Goal: Transaction & Acquisition: Purchase product/service

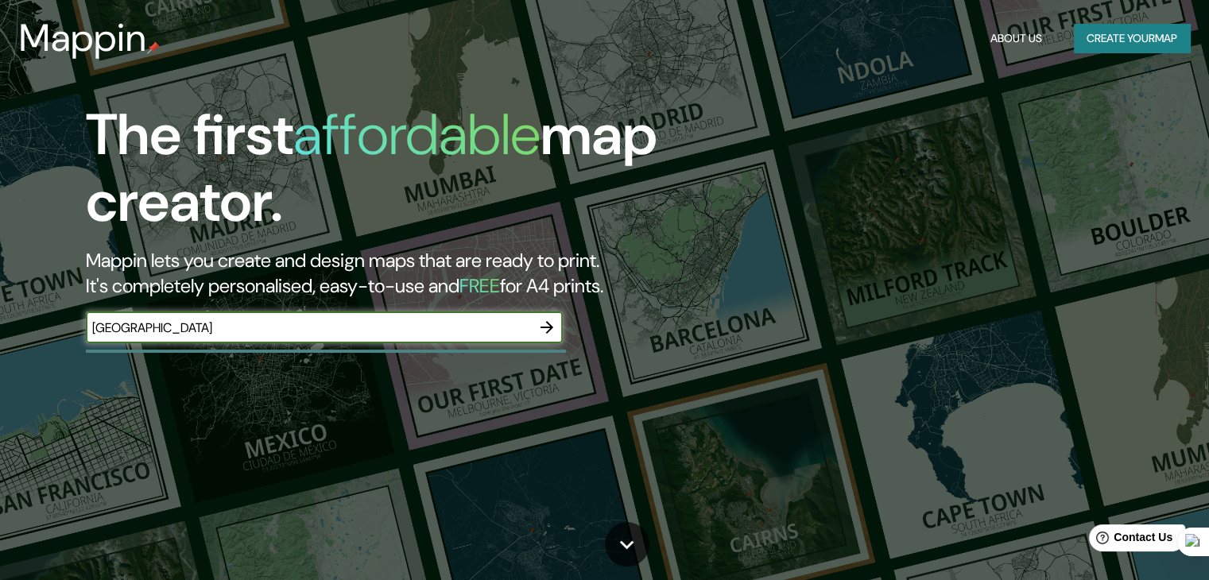
type input "[GEOGRAPHIC_DATA]"
click at [544, 335] on icon "button" at bounding box center [546, 327] width 19 height 19
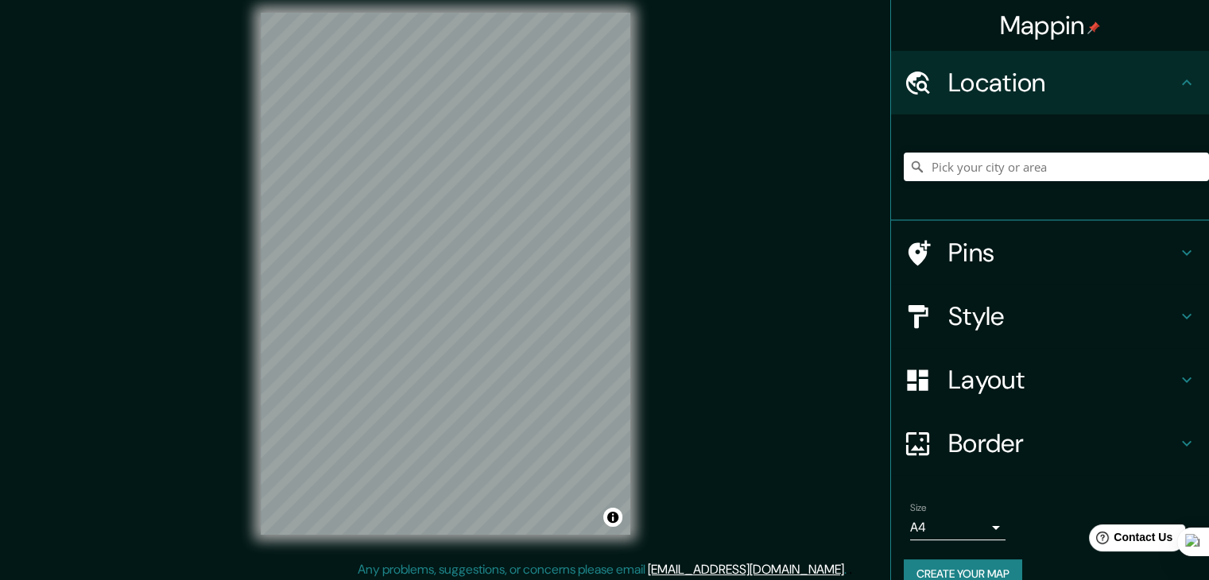
scroll to position [18, 0]
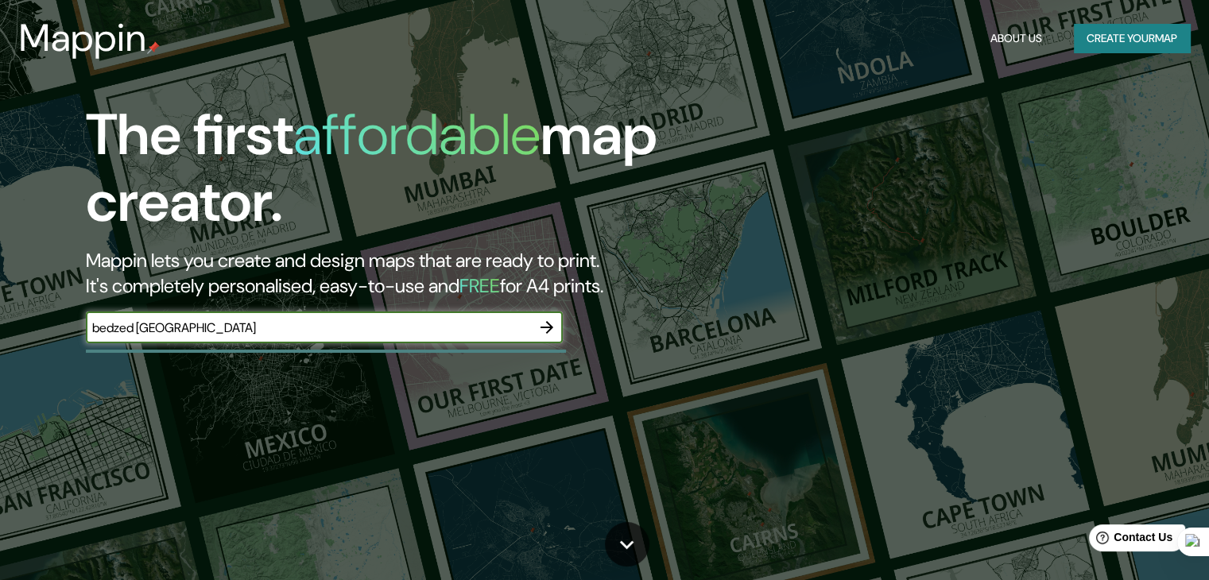
type input "bedzed london"
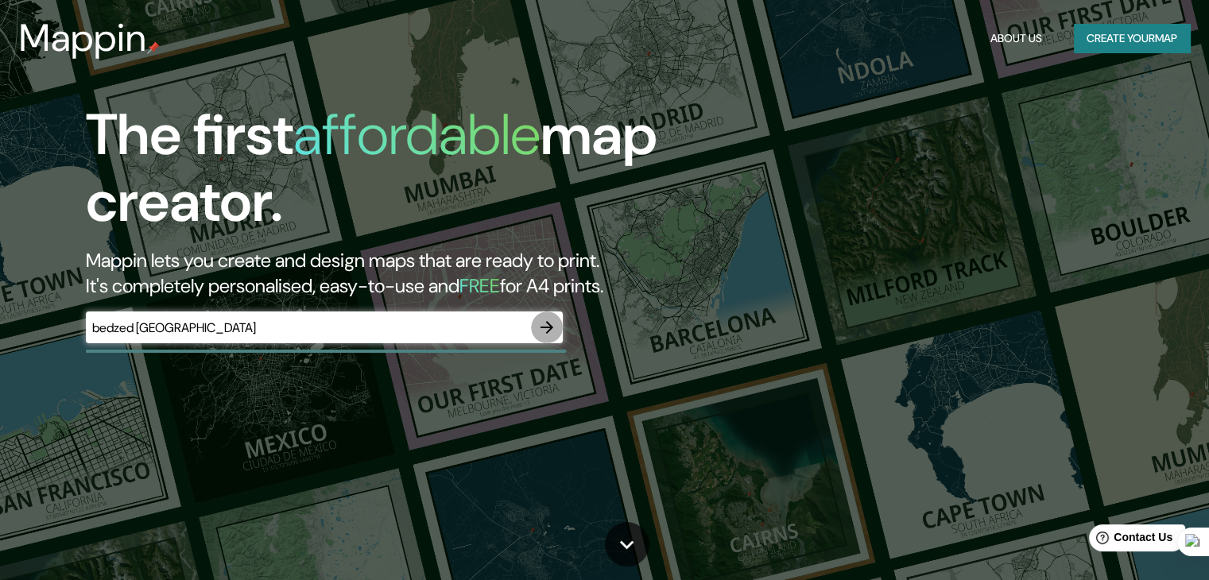
click at [550, 325] on icon "button" at bounding box center [546, 327] width 19 height 19
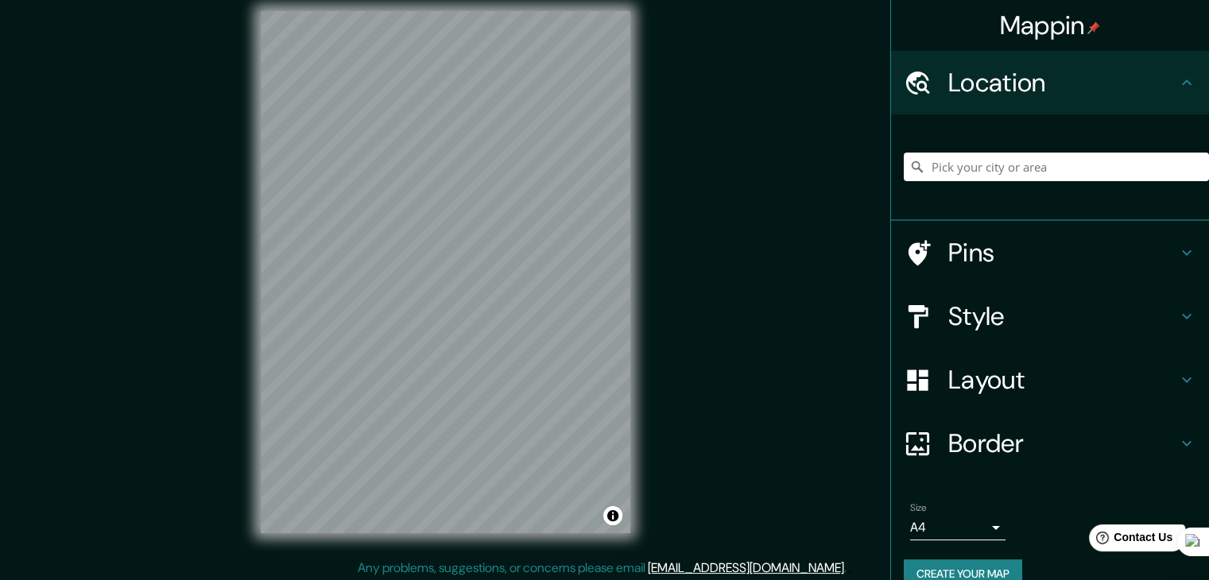
scroll to position [18, 0]
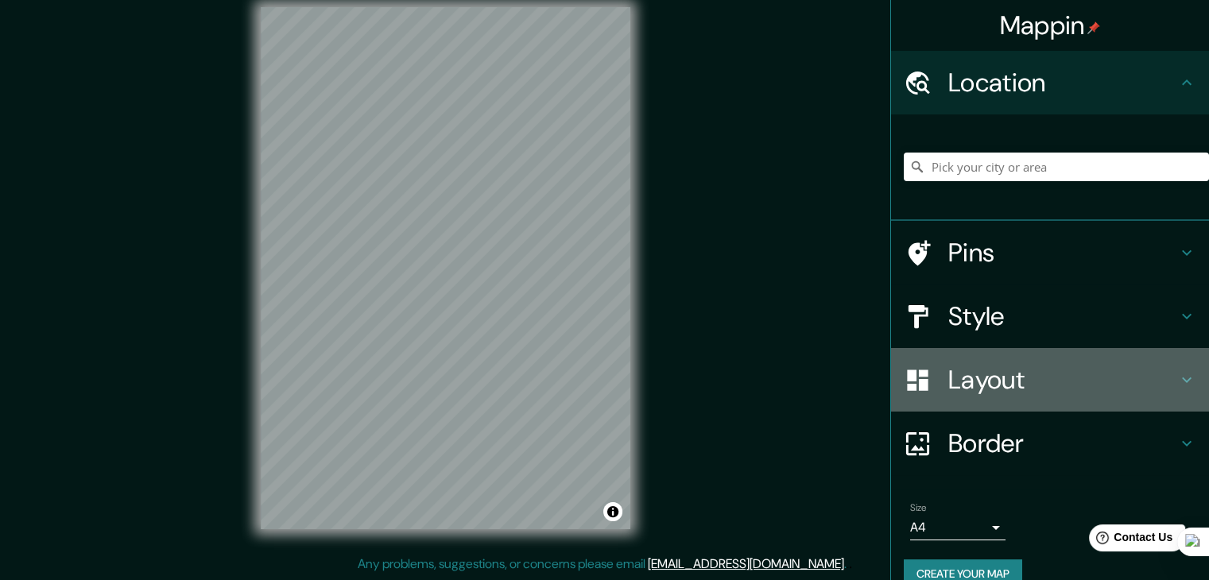
click at [1061, 380] on h4 "Layout" at bounding box center [1063, 380] width 229 height 32
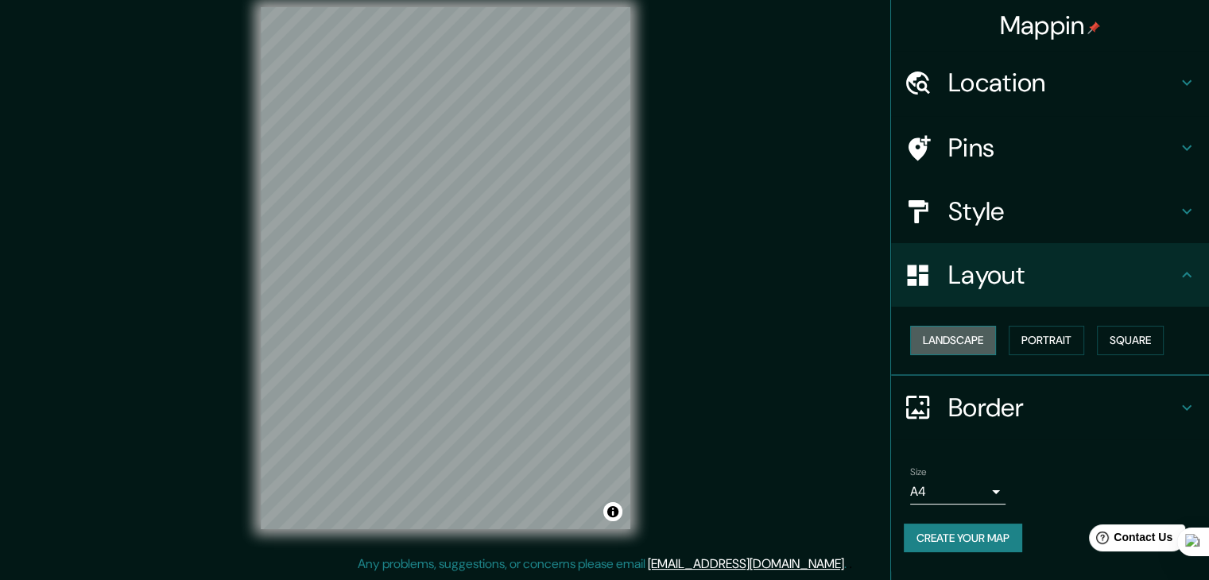
click at [977, 334] on button "Landscape" at bounding box center [953, 340] width 86 height 29
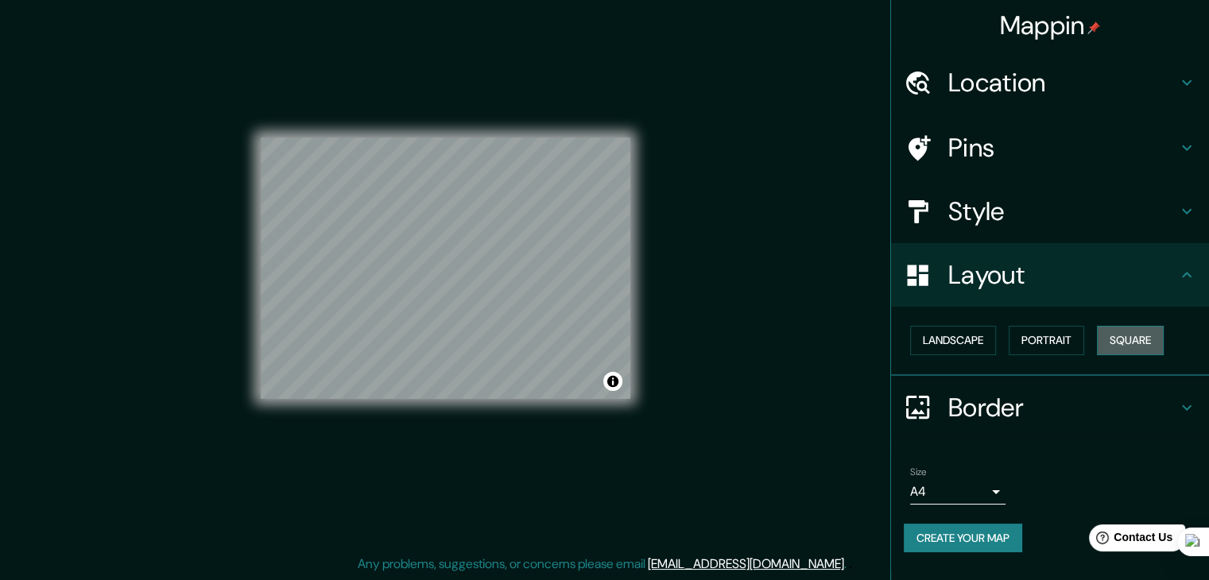
click at [1131, 341] on button "Square" at bounding box center [1130, 340] width 67 height 29
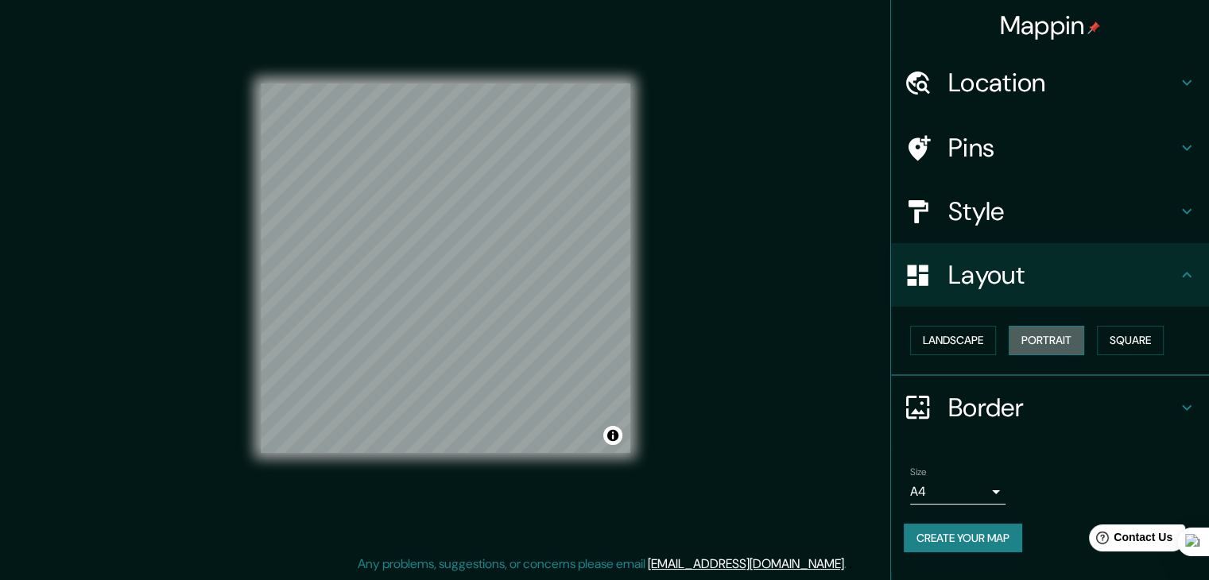
click at [1061, 344] on button "Portrait" at bounding box center [1047, 340] width 76 height 29
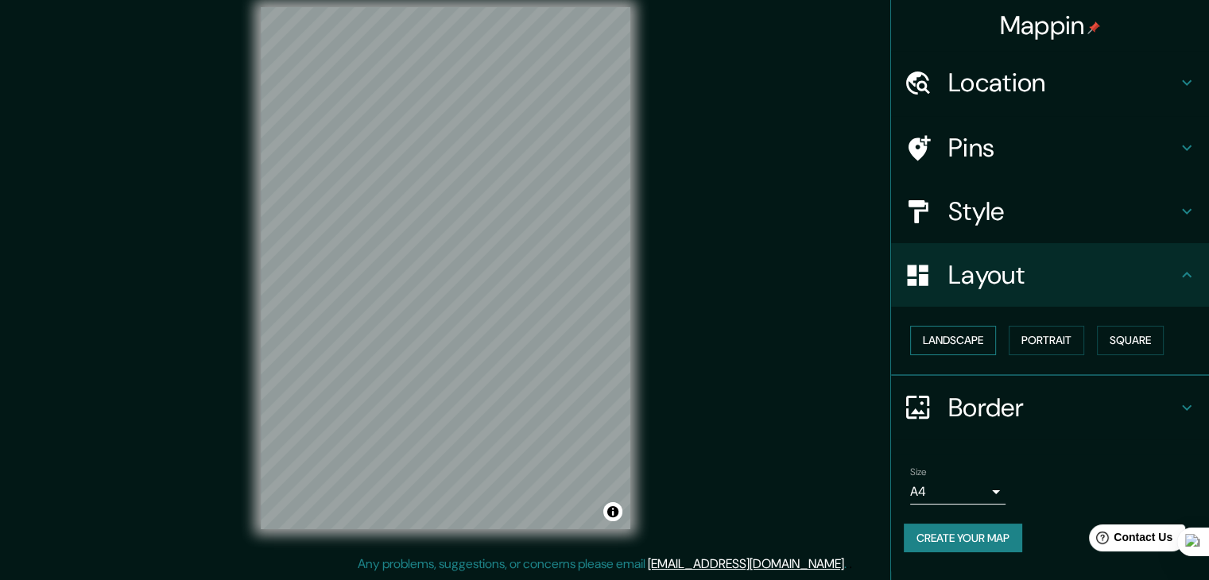
click at [973, 336] on button "Landscape" at bounding box center [953, 340] width 86 height 29
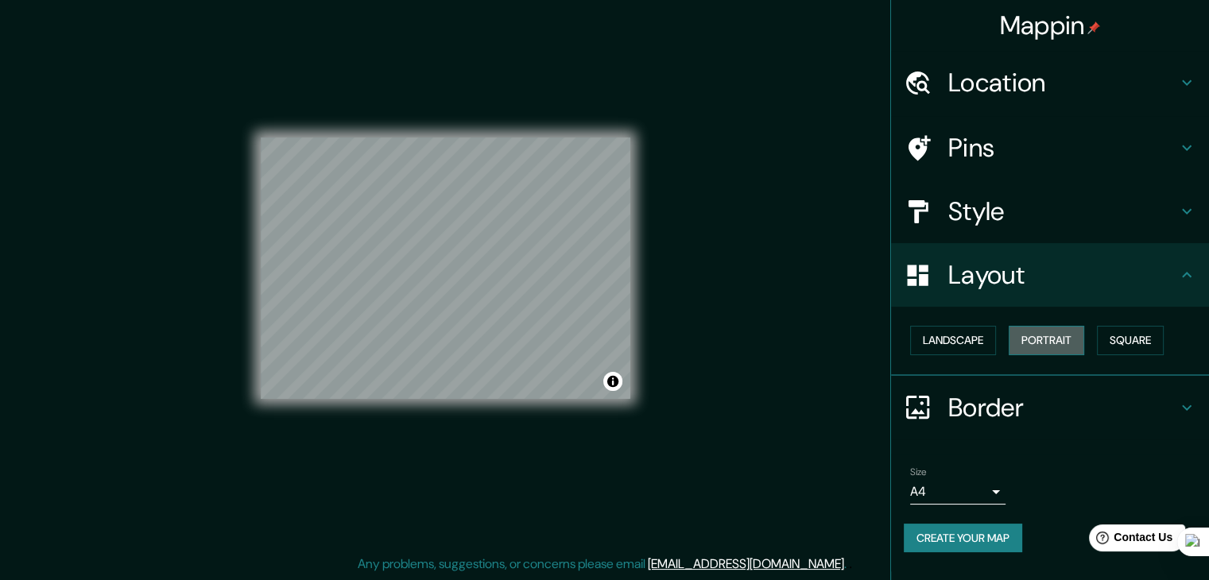
click at [1062, 341] on button "Portrait" at bounding box center [1047, 340] width 76 height 29
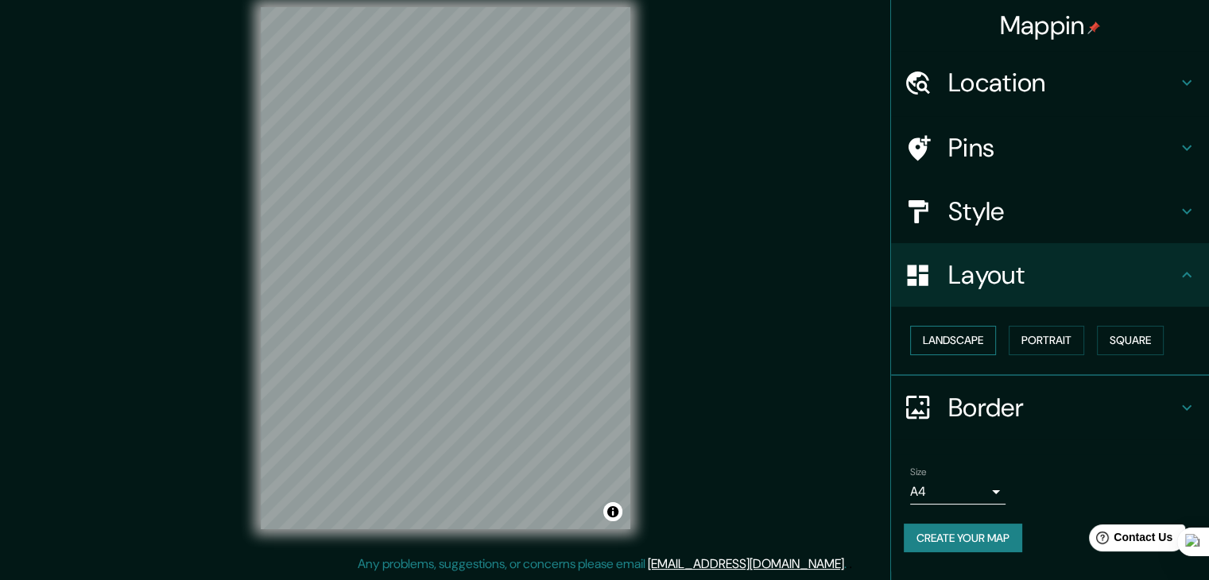
click at [978, 344] on button "Landscape" at bounding box center [953, 340] width 86 height 29
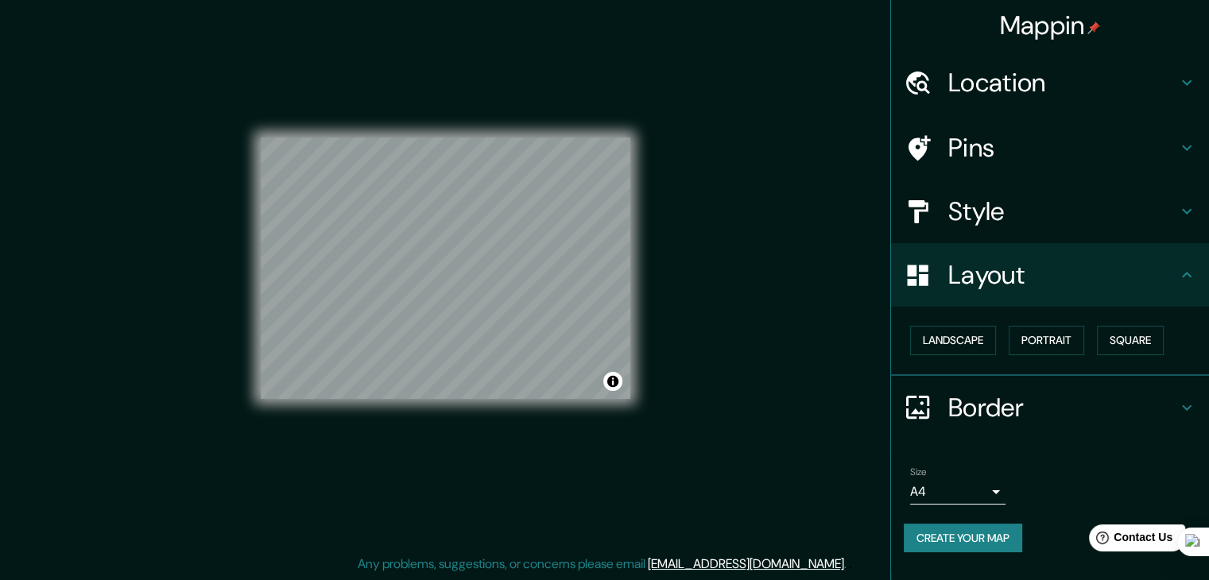
click at [984, 491] on body "Mappin Location Pins Style Layout Landscape Portrait Square Border Choose a bor…" at bounding box center [604, 272] width 1209 height 580
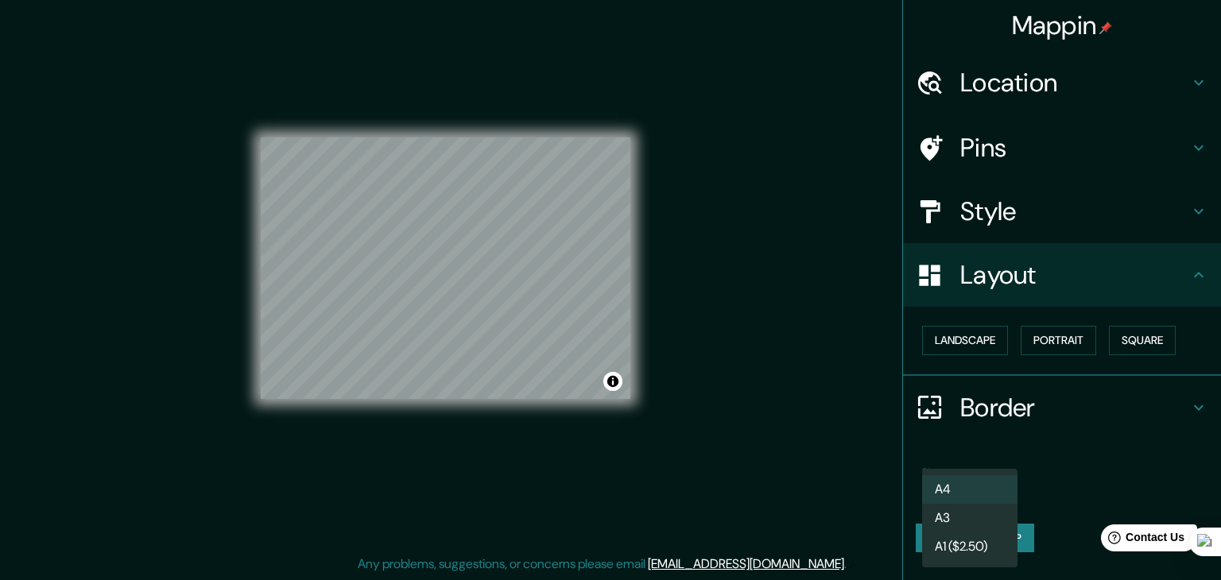
click at [977, 517] on li "A3" at bounding box center [969, 518] width 95 height 29
type input "a4"
